Goal: Task Accomplishment & Management: Manage account settings

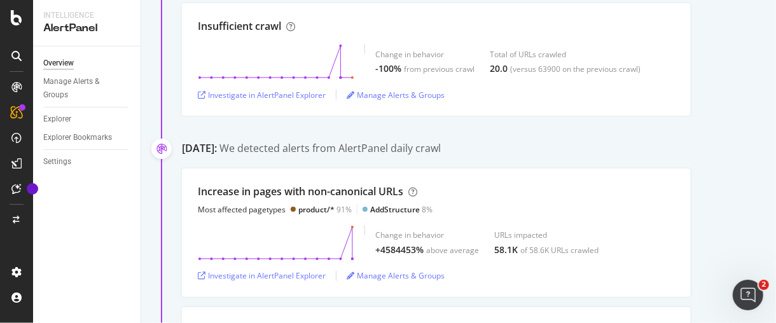
scroll to position [353, 0]
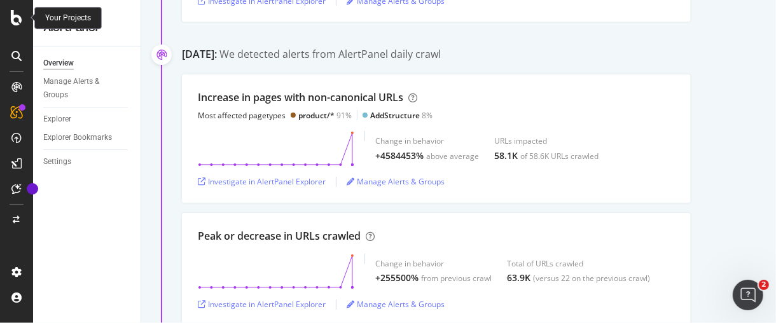
click at [25, 12] on div at bounding box center [16, 17] width 31 height 15
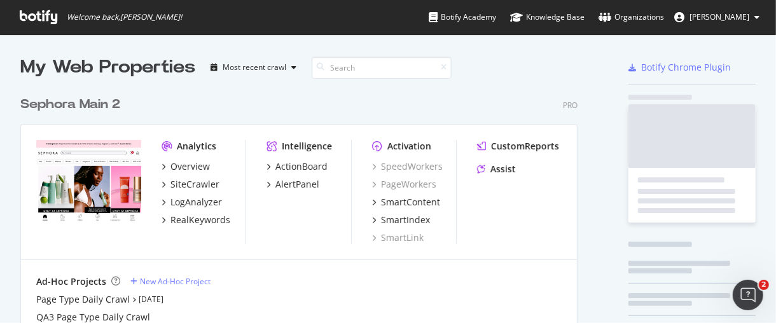
scroll to position [312, 755]
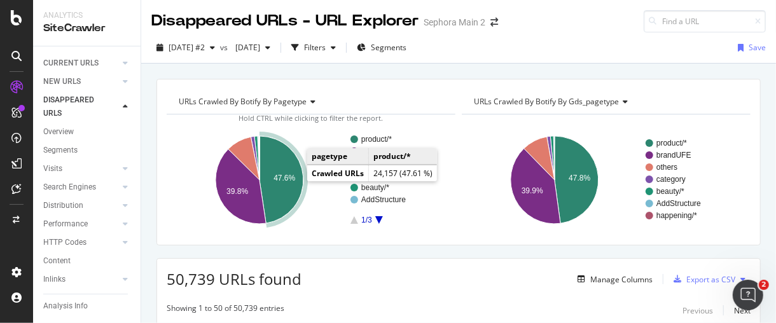
click at [287, 186] on icon "A chart." at bounding box center [281, 179] width 44 height 87
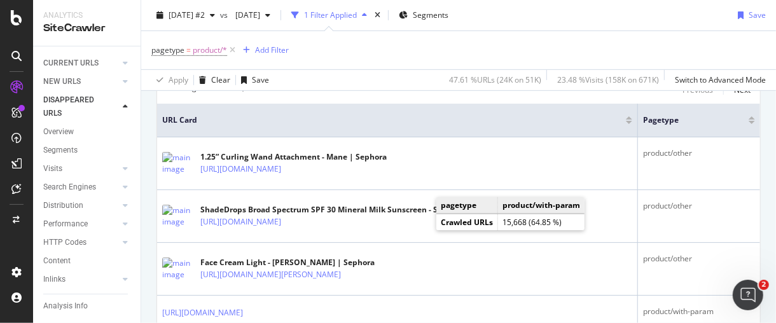
scroll to position [282, 0]
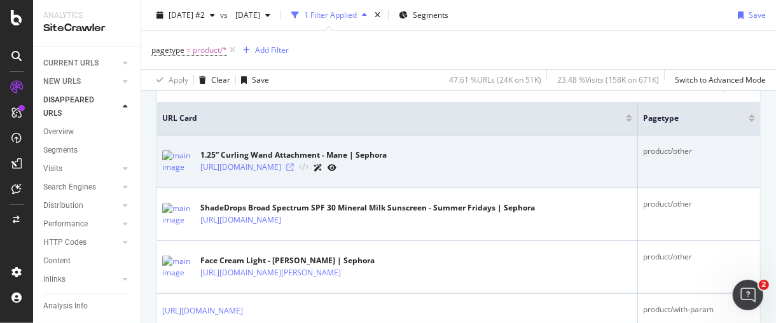
click at [294, 167] on icon at bounding box center [290, 167] width 8 height 8
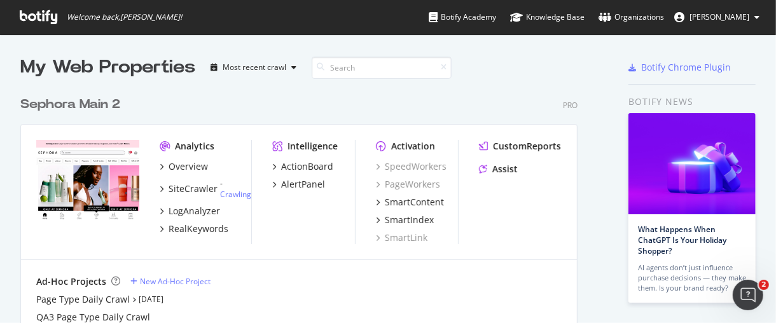
click at [107, 106] on div "Sephora Main 2" at bounding box center [70, 104] width 100 height 18
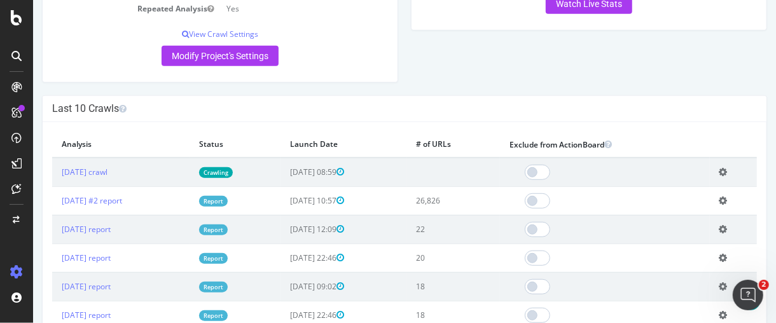
scroll to position [424, 0]
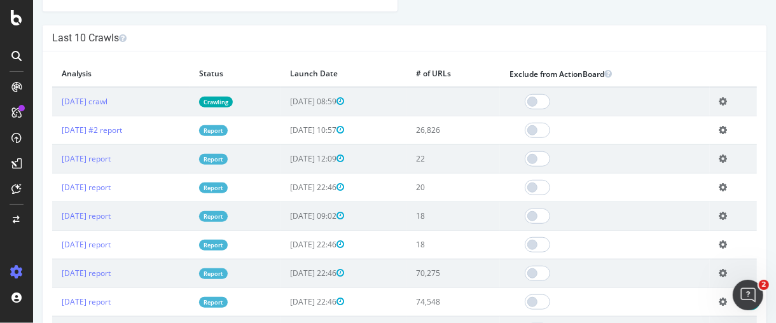
click at [714, 249] on td "Add name Delete analysis" at bounding box center [732, 244] width 47 height 29
click at [720, 242] on icon at bounding box center [723, 245] width 8 height 10
click at [681, 275] on link "Delete analysis" at bounding box center [676, 280] width 102 height 17
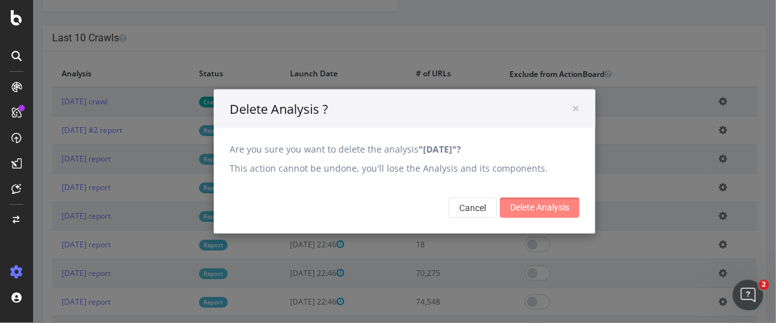
click at [507, 202] on input "Delete Analysis" at bounding box center [538, 208] width 79 height 20
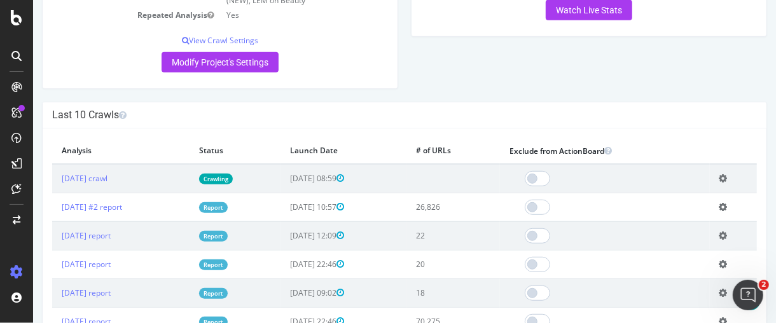
scroll to position [494, 0]
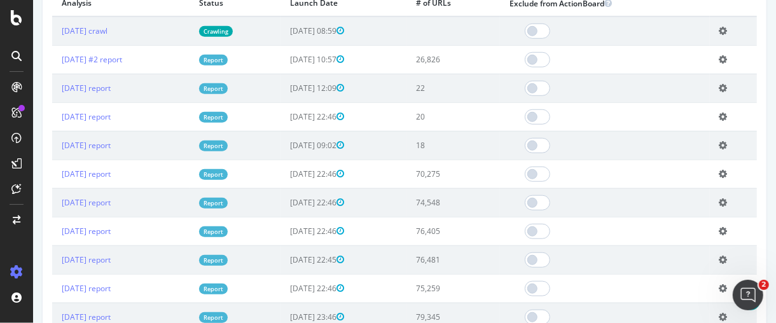
click at [719, 144] on icon at bounding box center [723, 146] width 8 height 10
click at [690, 177] on link "Delete analysis" at bounding box center [676, 181] width 102 height 17
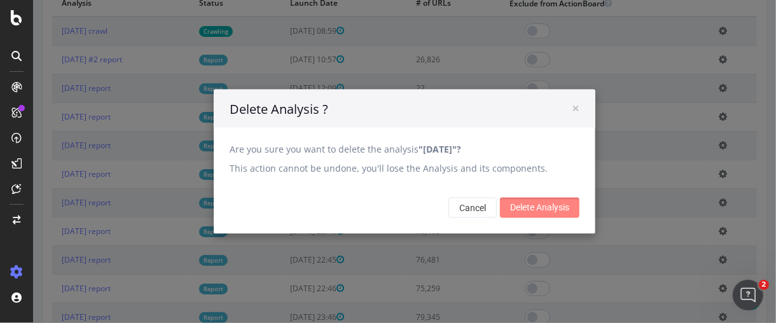
click at [543, 208] on input "Delete Analysis" at bounding box center [538, 208] width 79 height 20
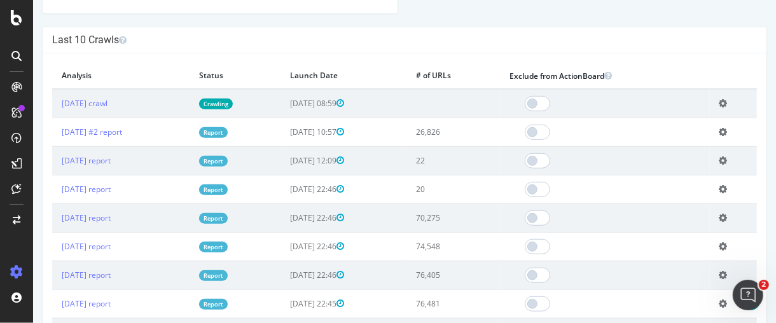
scroll to position [424, 0]
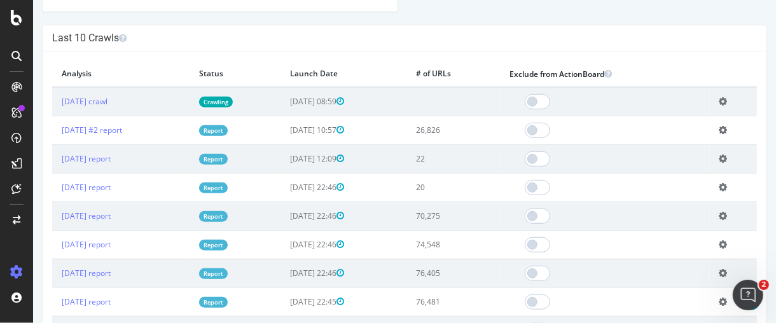
click at [719, 190] on div "Add name Delete analysis" at bounding box center [723, 188] width 8 height 11
click at [721, 185] on icon at bounding box center [723, 188] width 8 height 10
click at [641, 219] on link "Delete analysis" at bounding box center [676, 223] width 102 height 17
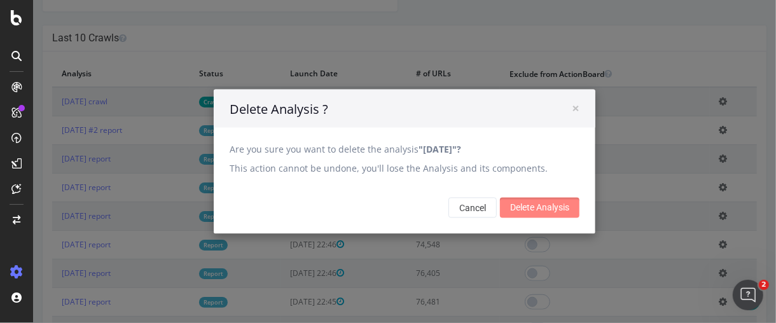
click at [542, 215] on input "Delete Analysis" at bounding box center [538, 208] width 79 height 20
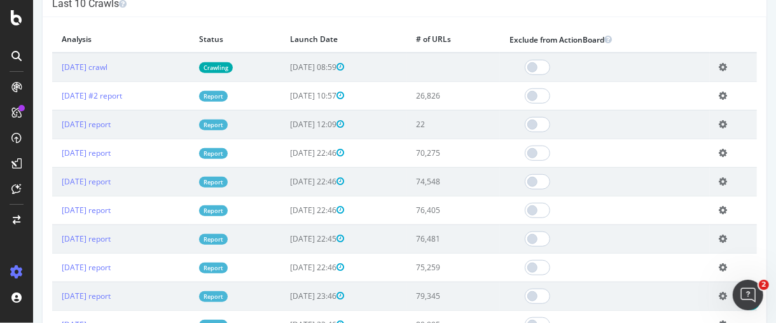
scroll to position [494, 0]
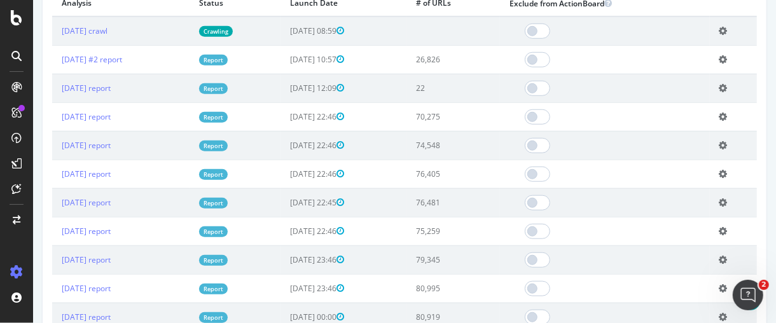
click at [719, 85] on icon at bounding box center [723, 88] width 8 height 10
click at [671, 125] on link "Delete analysis" at bounding box center [676, 124] width 102 height 17
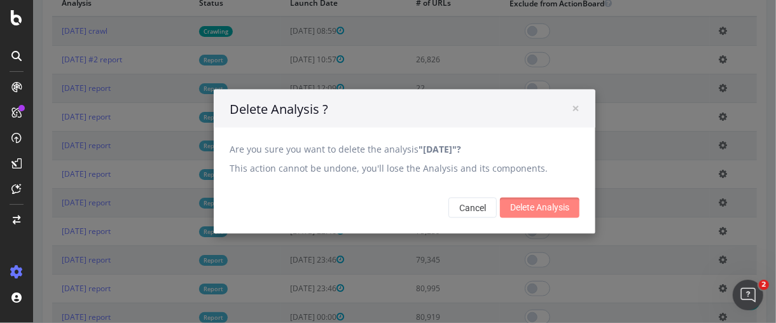
click at [548, 209] on input "Delete Analysis" at bounding box center [538, 208] width 79 height 20
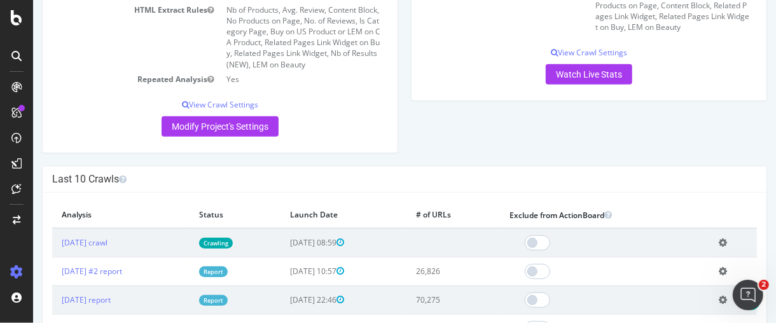
scroll to position [424, 0]
